Goal: Ask a question

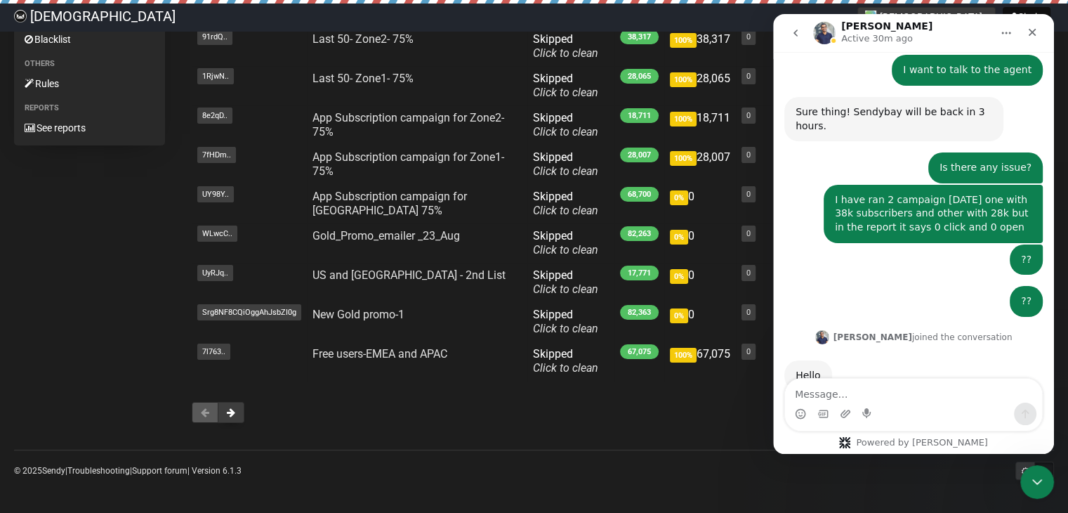
scroll to position [123, 0]
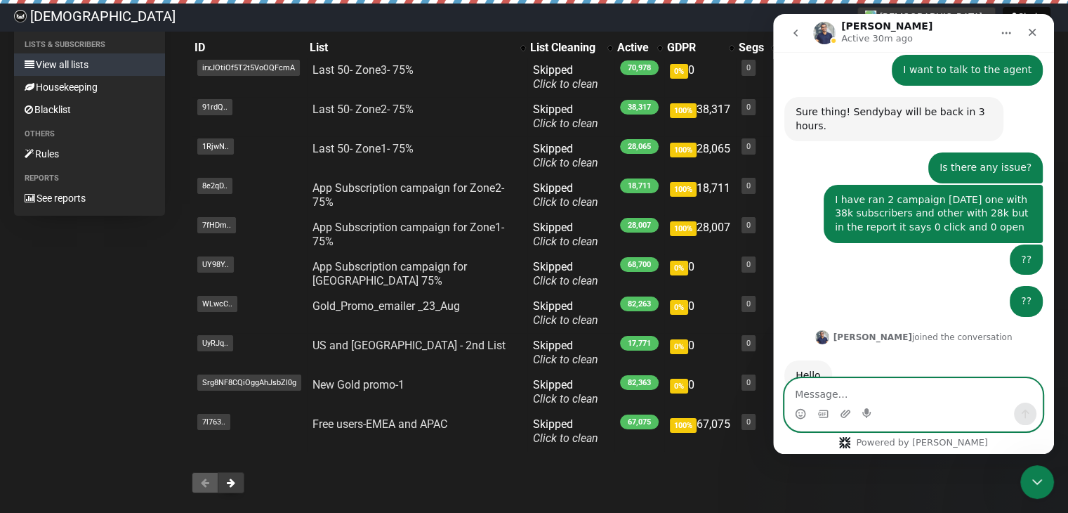
click at [865, 393] on textarea "Message…" at bounding box center [913, 391] width 257 height 24
type textarea "Hi"
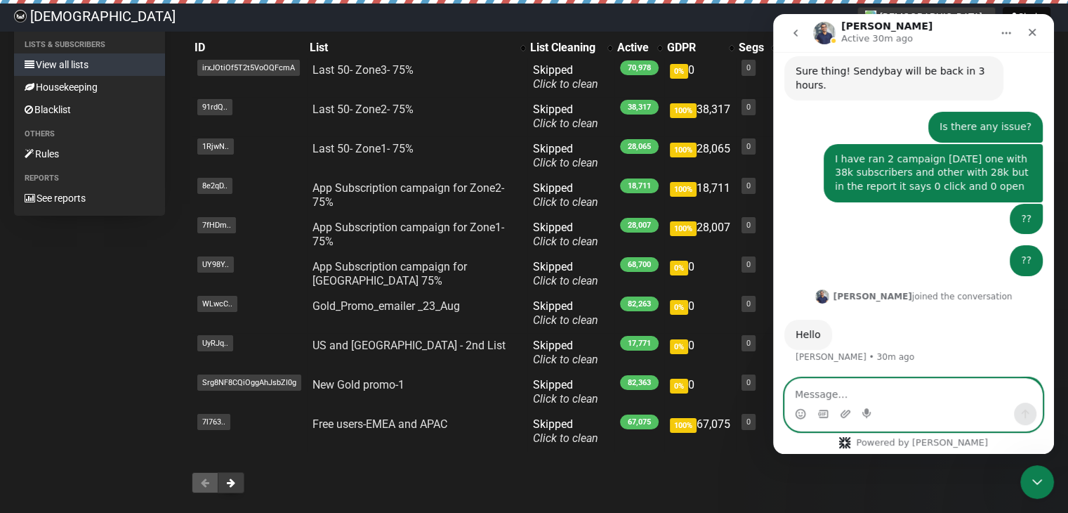
scroll to position [282, 0]
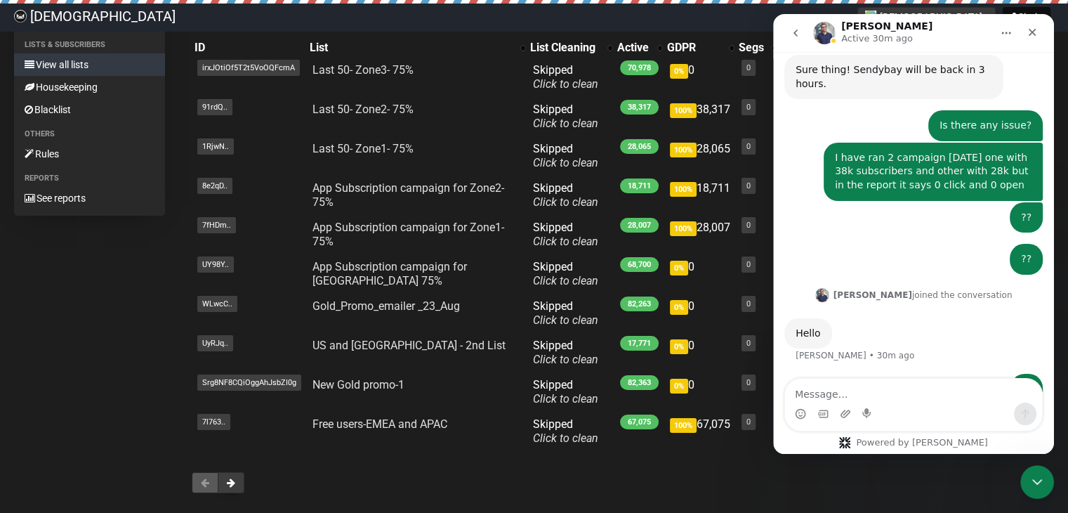
drag, startPoint x: 826, startPoint y: 119, endPoint x: 974, endPoint y: 151, distance: 151.0
click at [974, 151] on div "I have ran 2 campaign yesterday one with 38k subscribers and other with 28k but…" at bounding box center [933, 172] width 219 height 58
copy div "I have ran 2 campaign [DATE] one with 38k subscribers and other with 28k but in…"
click at [835, 400] on textarea "Message…" at bounding box center [913, 391] width 257 height 24
paste textarea "I have ran 2 campaign [DATE] one with 38k subscribers and other with 28k but in…"
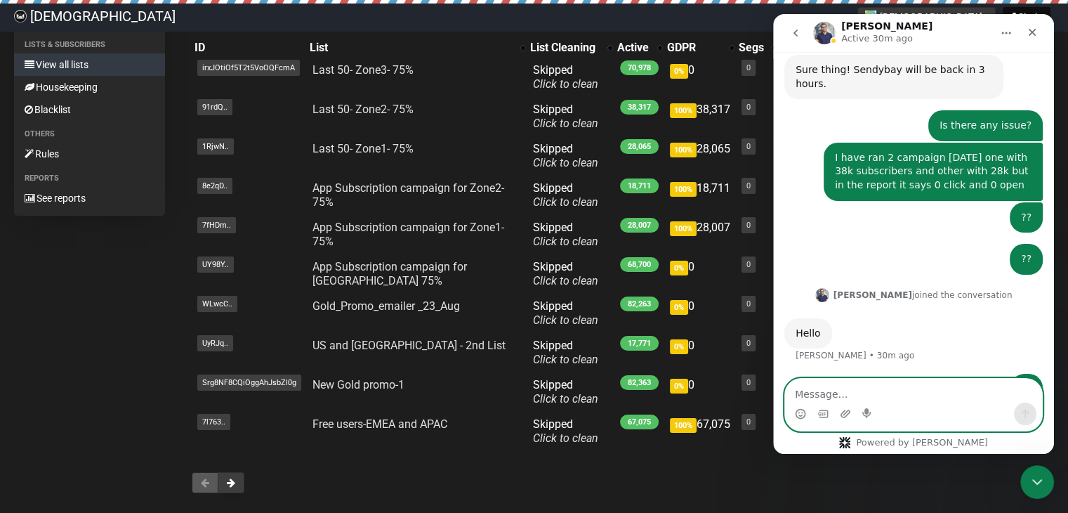
type textarea "I have ran 2 campaign [DATE] one with 38k subscribers and other with 28k but in…"
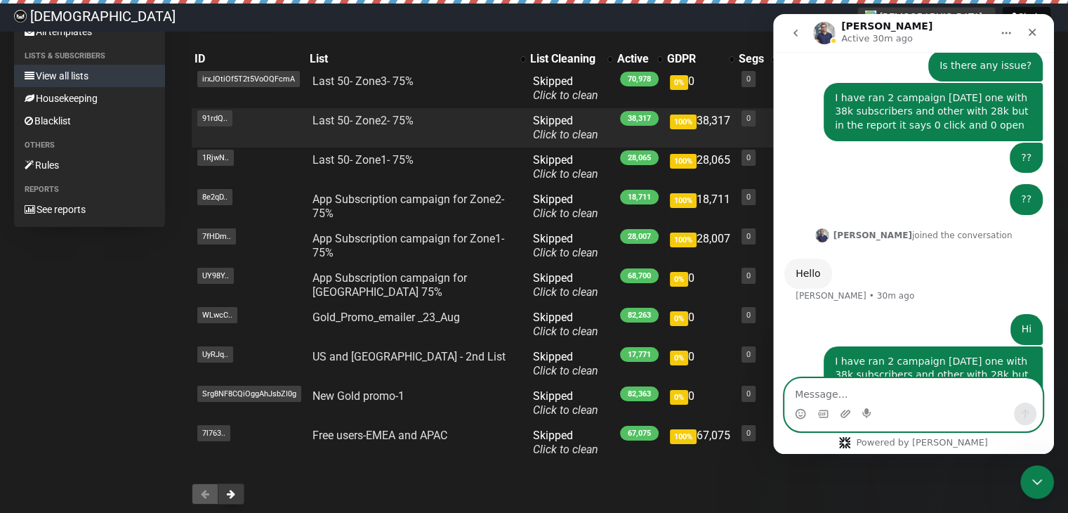
scroll to position [0, 0]
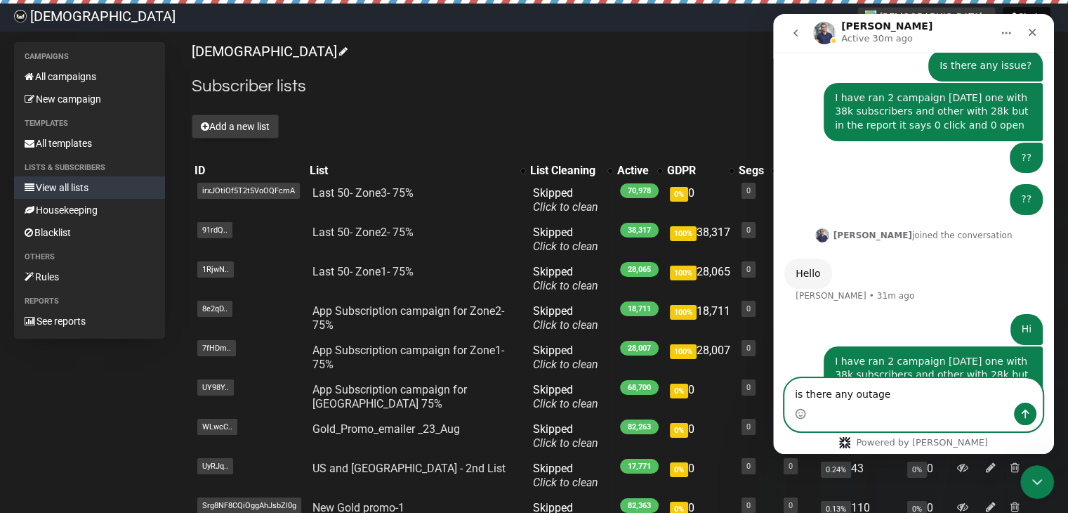
type textarea "is there any outage?"
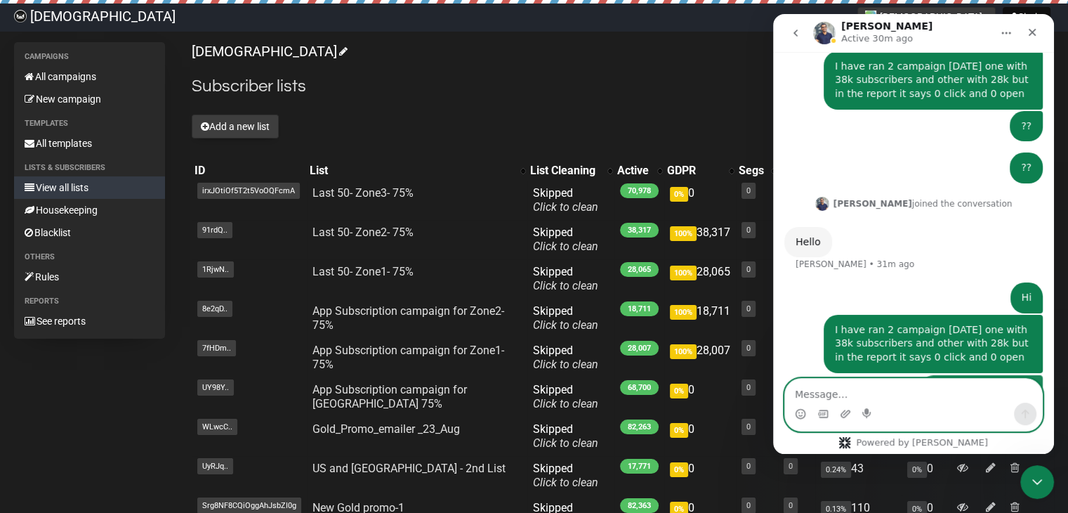
scroll to position [374, 0]
click at [853, 30] on h1 "[PERSON_NAME]" at bounding box center [887, 26] width 91 height 11
click at [855, 25] on h1 "[PERSON_NAME]" at bounding box center [887, 26] width 91 height 11
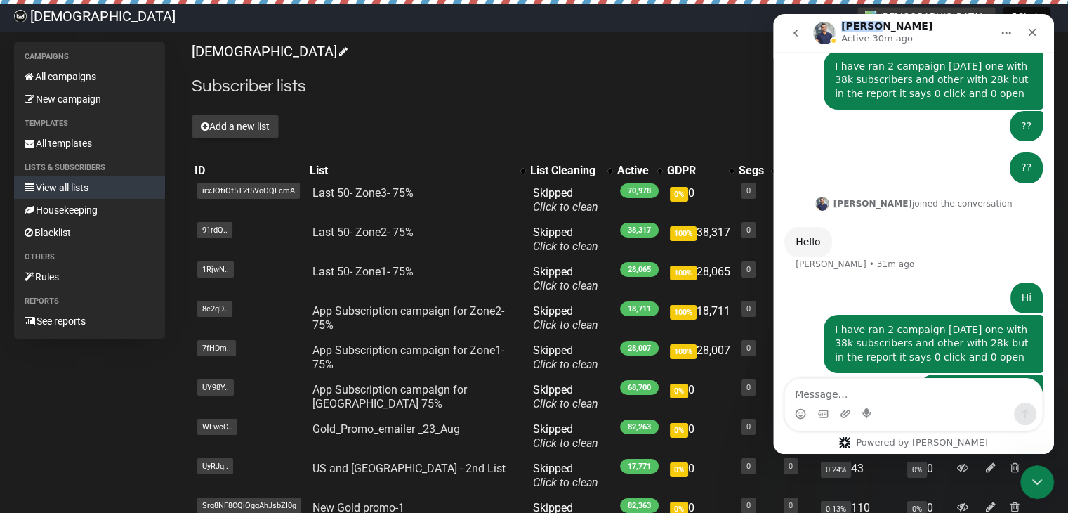
click at [855, 25] on h1 "[PERSON_NAME]" at bounding box center [887, 26] width 91 height 11
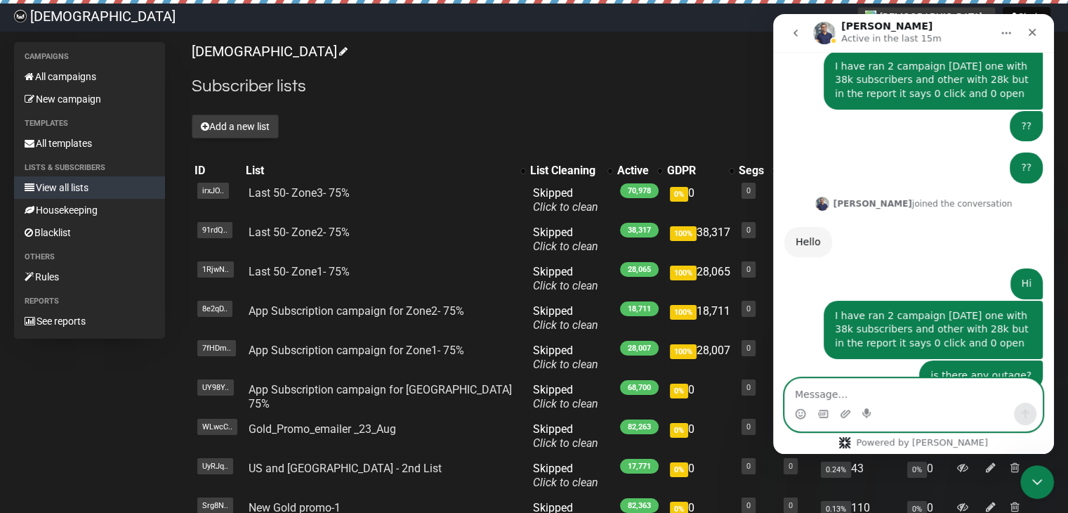
scroll to position [462, 0]
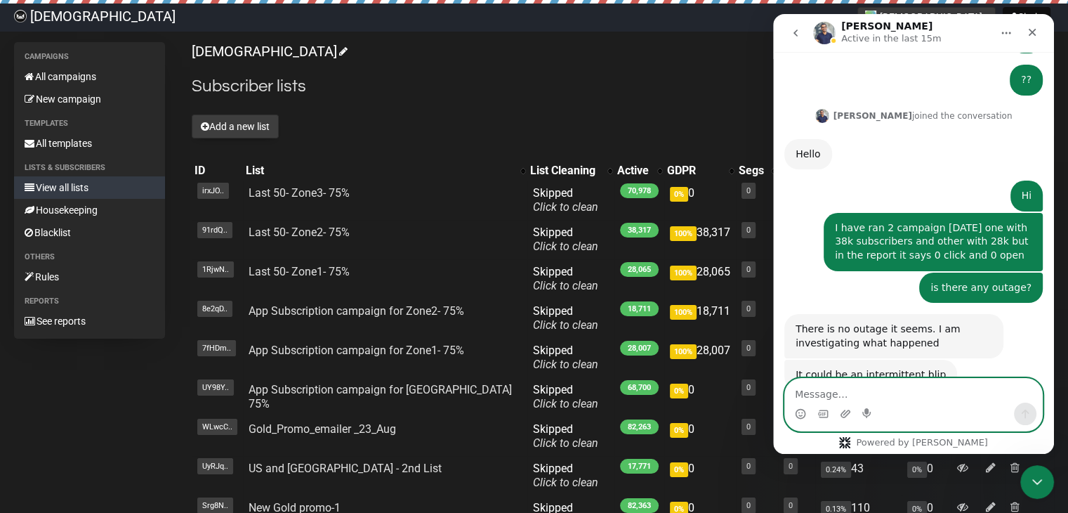
click at [859, 388] on textarea "Message…" at bounding box center [913, 391] width 257 height 24
click at [845, 391] on textarea "Message…" at bounding box center [913, 391] width 257 height 24
type textarea "It is going on since yestrday"
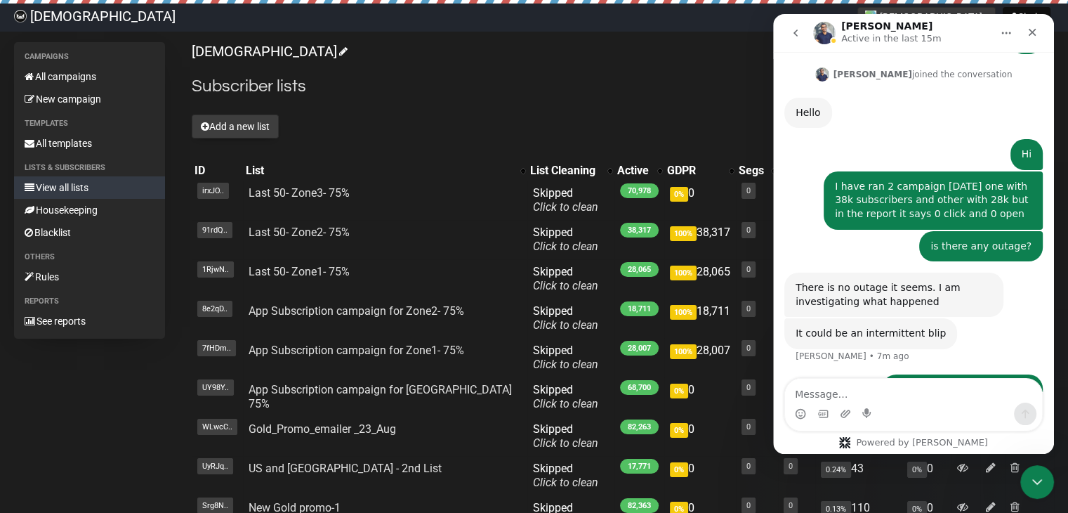
click at [412, 101] on div "[DEMOGRAPHIC_DATA] Subscriber lists Add a new list Search all lists List name S…" at bounding box center [623, 336] width 863 height 588
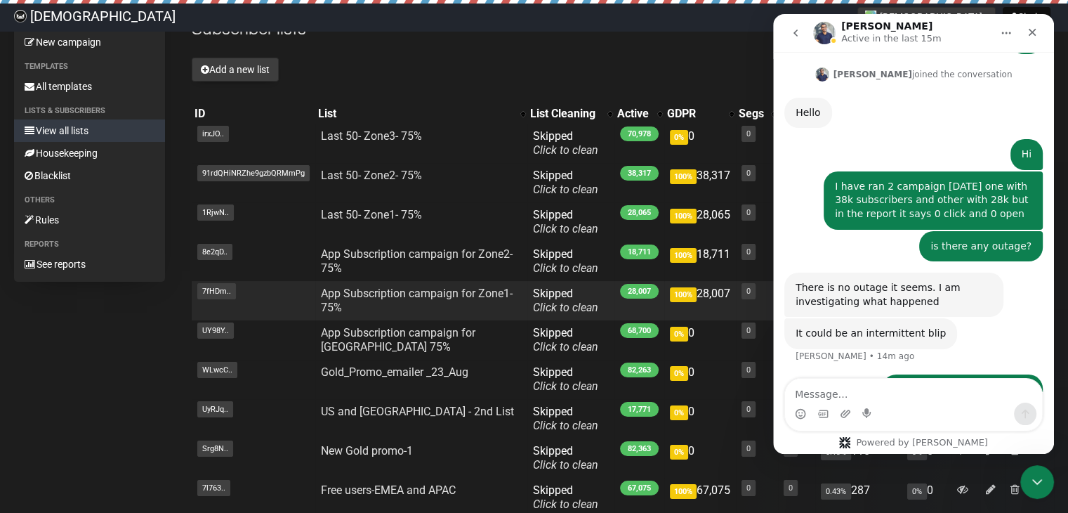
scroll to position [0, 0]
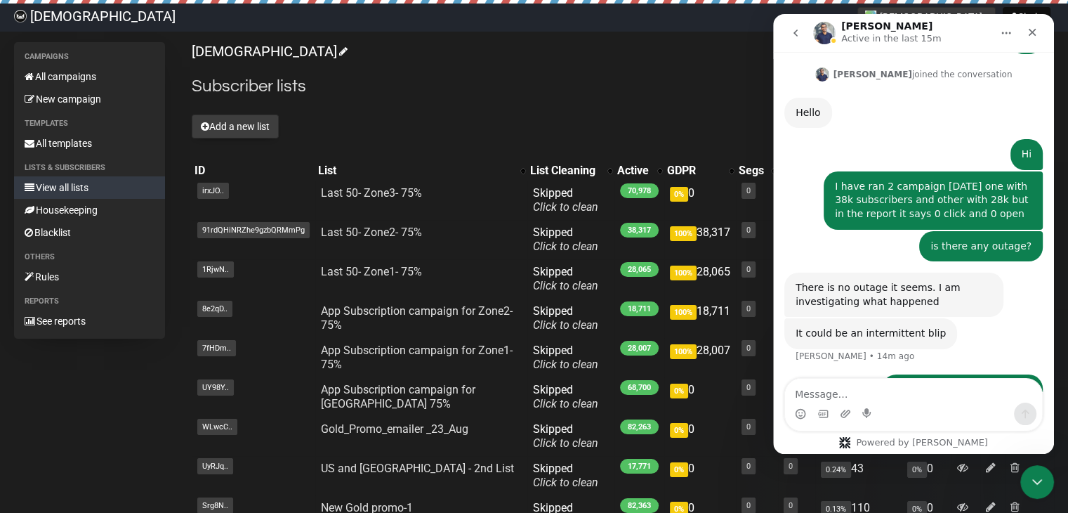
click at [412, 76] on h2 "Subscriber lists" at bounding box center [623, 86] width 863 height 25
